Goal: Transaction & Acquisition: Download file/media

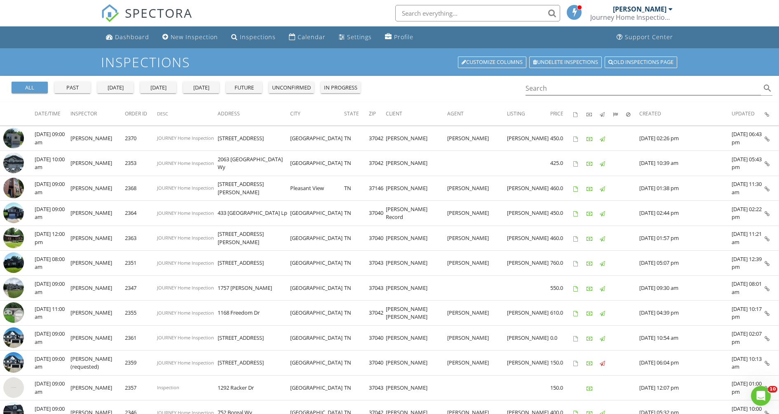
click at [168, 92] on div "[DATE]" at bounding box center [158, 88] width 30 height 8
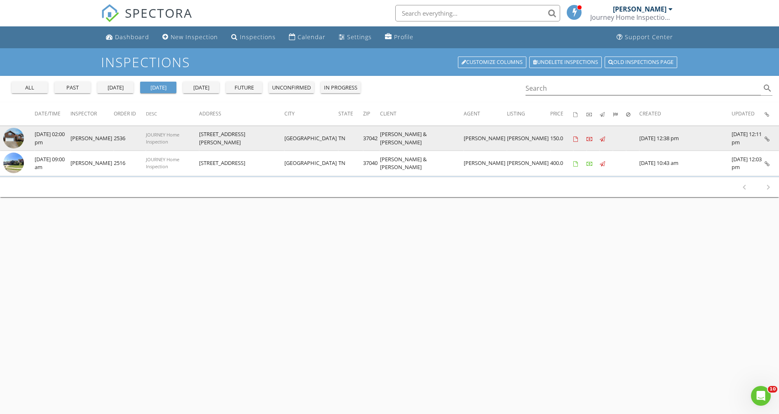
click at [10, 145] on img at bounding box center [13, 138] width 21 height 21
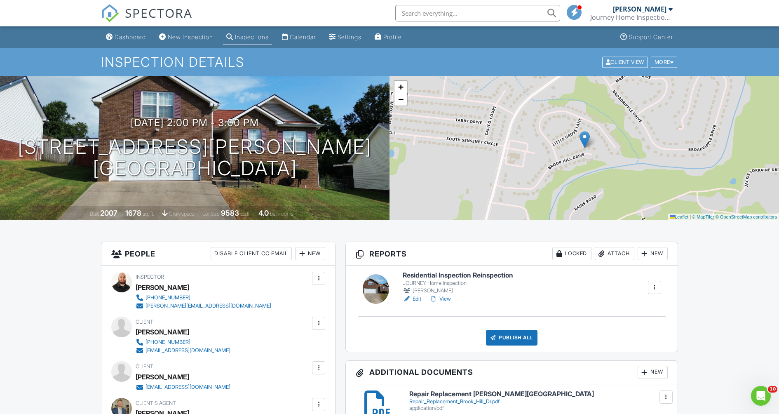
click at [269, 39] on div "Inspections" at bounding box center [252, 36] width 34 height 7
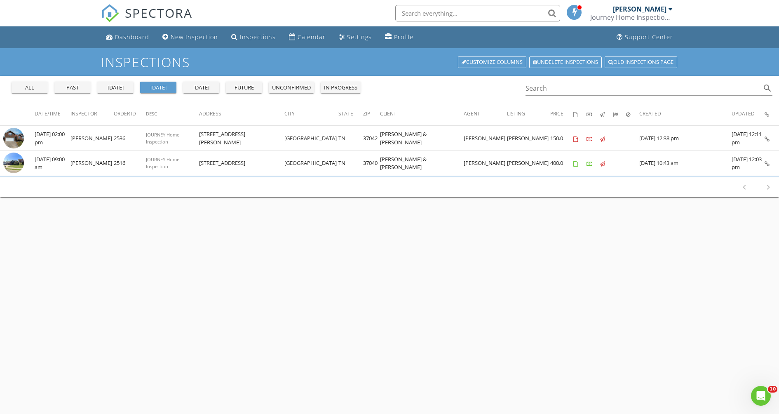
click at [121, 92] on div "[DATE]" at bounding box center [116, 88] width 30 height 8
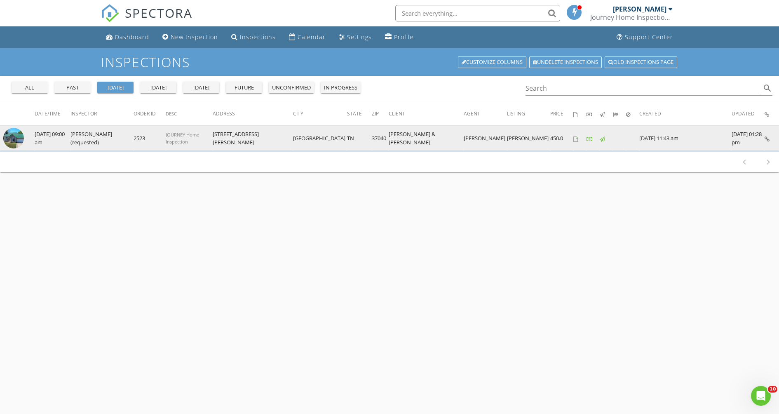
click at [12, 148] on img at bounding box center [13, 138] width 21 height 21
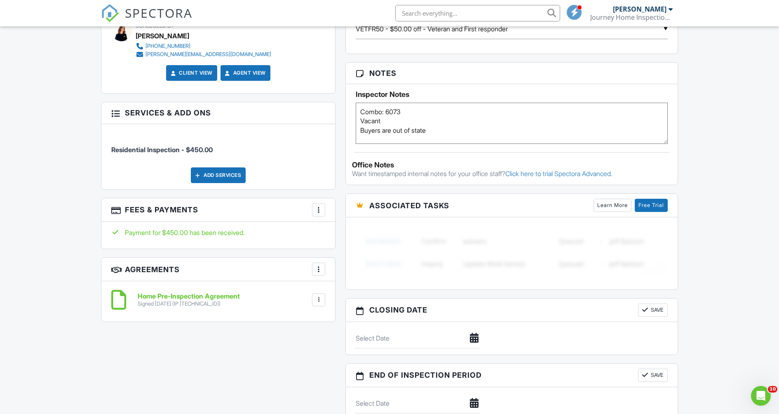
scroll to position [549, 0]
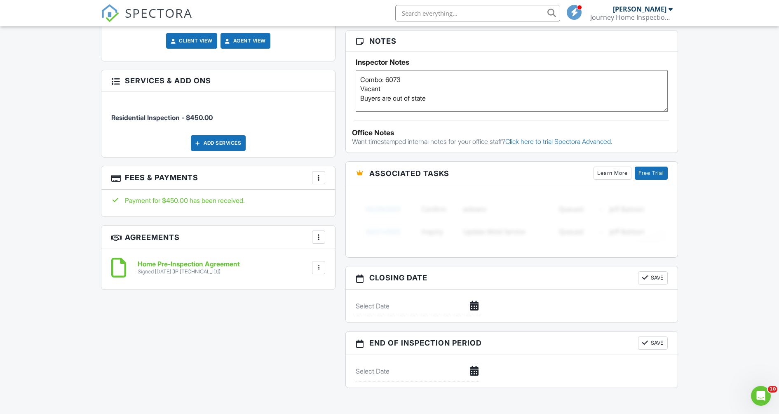
click at [312, 274] on div at bounding box center [318, 267] width 13 height 13
click at [291, 342] on li "Download" at bounding box center [296, 331] width 47 height 21
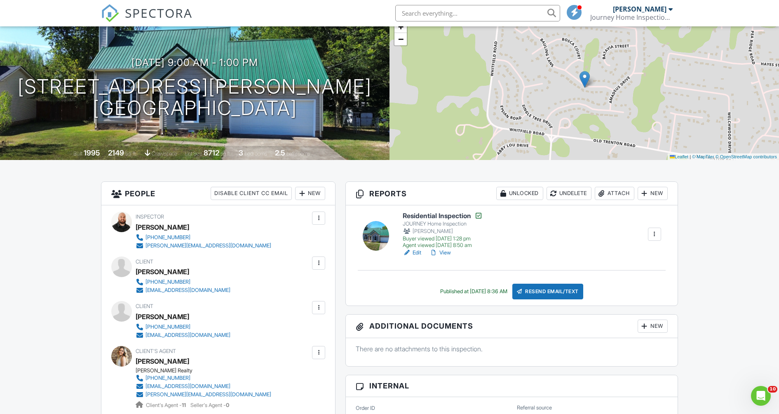
scroll to position [63, 0]
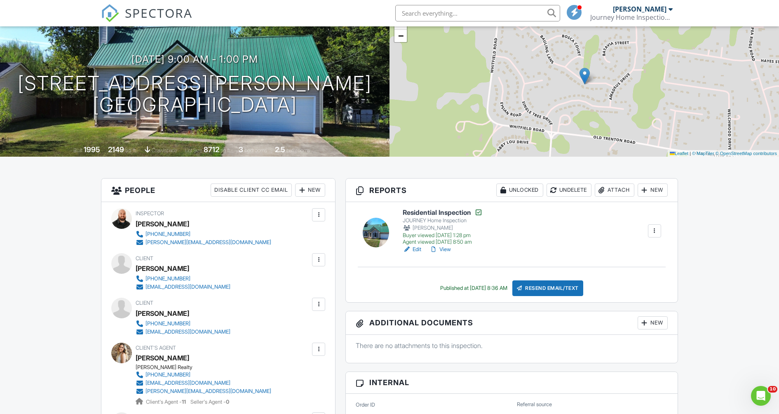
click at [451, 254] on link "View" at bounding box center [440, 249] width 21 height 8
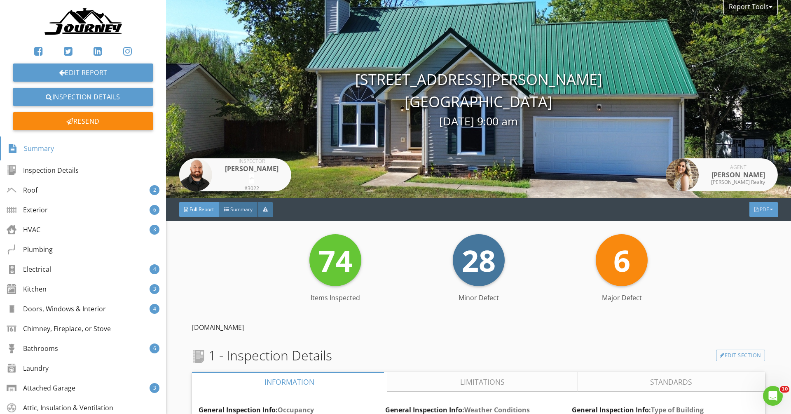
click at [750, 217] on div "PDF" at bounding box center [764, 209] width 28 height 15
click at [739, 249] on div "Summary" at bounding box center [745, 252] width 53 height 10
click at [760, 213] on span "PDF" at bounding box center [764, 209] width 9 height 7
click at [746, 267] on div "Full Report" at bounding box center [745, 270] width 53 height 10
